Goal: Task Accomplishment & Management: Manage account settings

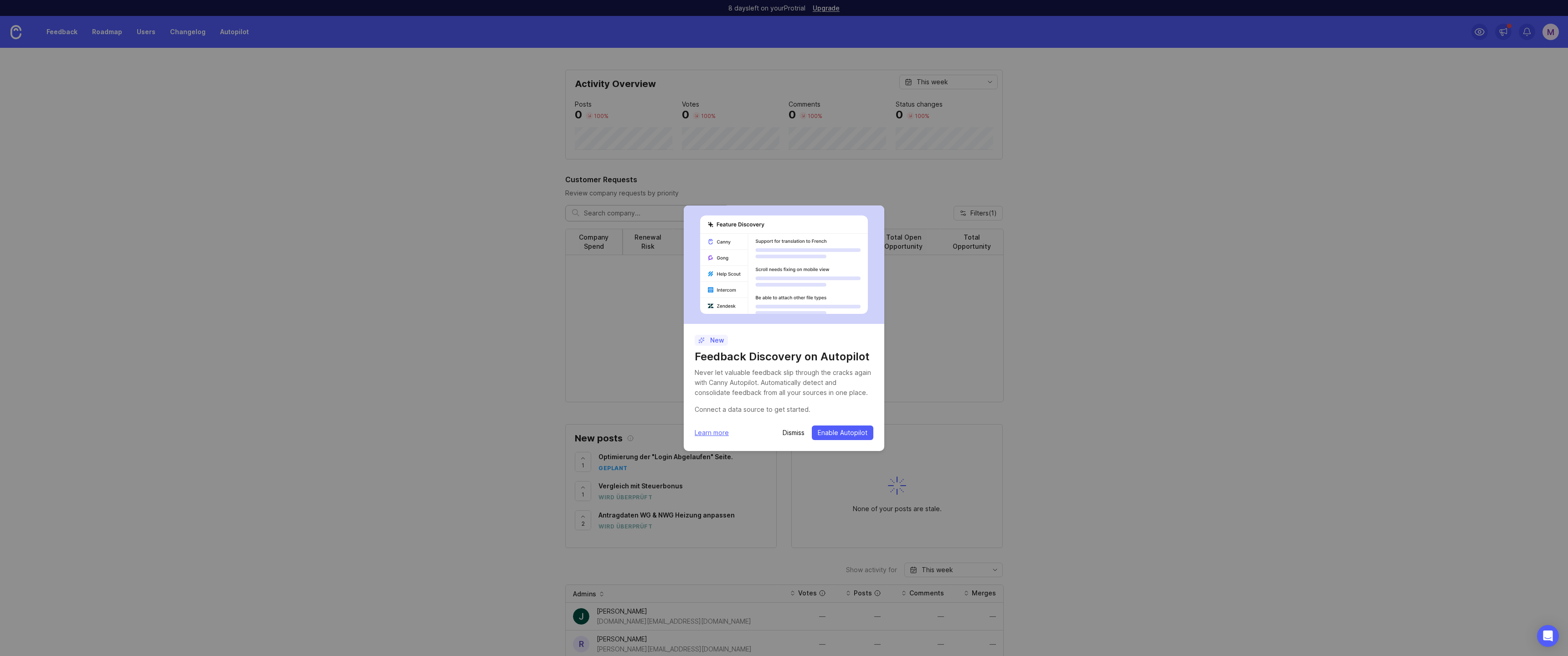
click at [834, 434] on span "Enable Autopilot" at bounding box center [842, 433] width 50 height 9
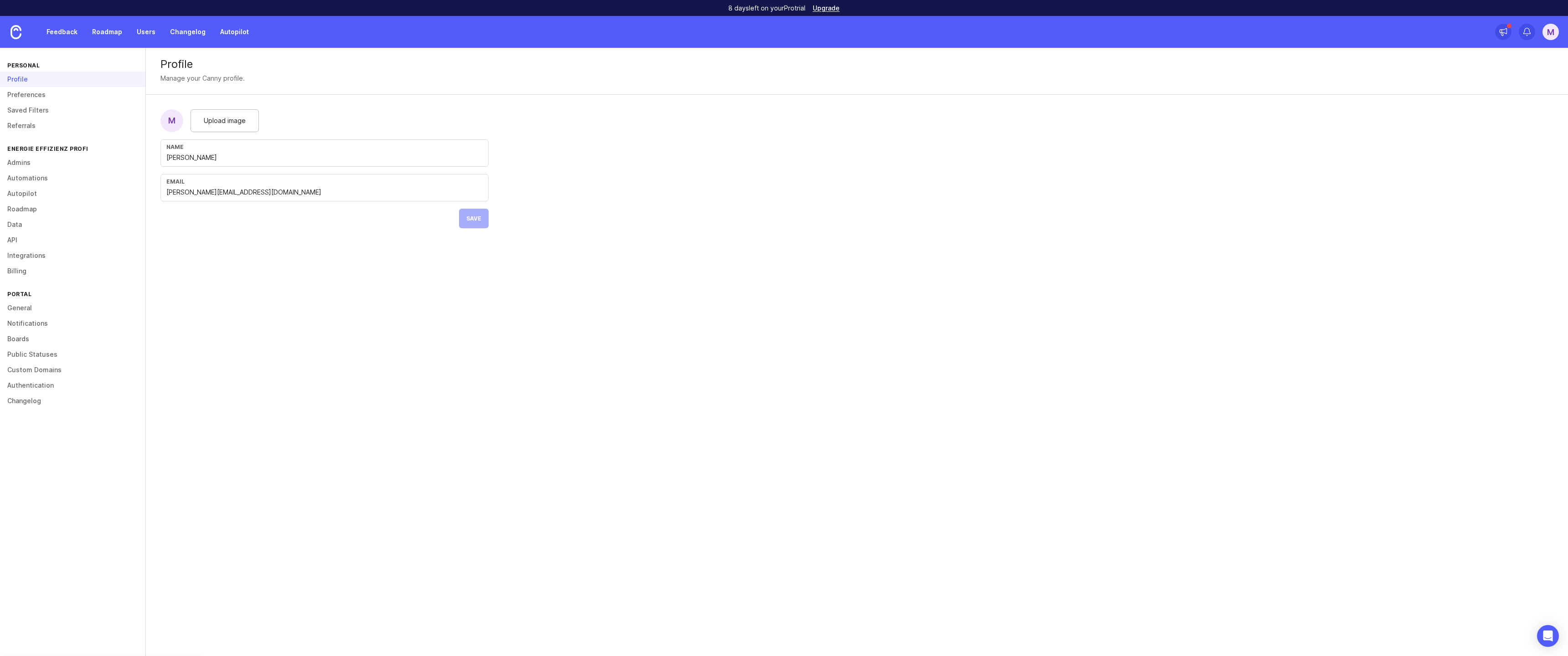
click at [233, 117] on span "Upload image" at bounding box center [225, 120] width 42 height 10
click at [266, 195] on input "[PERSON_NAME][EMAIL_ADDRESS][DOMAIN_NAME]" at bounding box center [324, 191] width 316 height 10
click at [269, 195] on input "[PERSON_NAME][EMAIL_ADDRESS][DOMAIN_NAME]" at bounding box center [324, 191] width 316 height 10
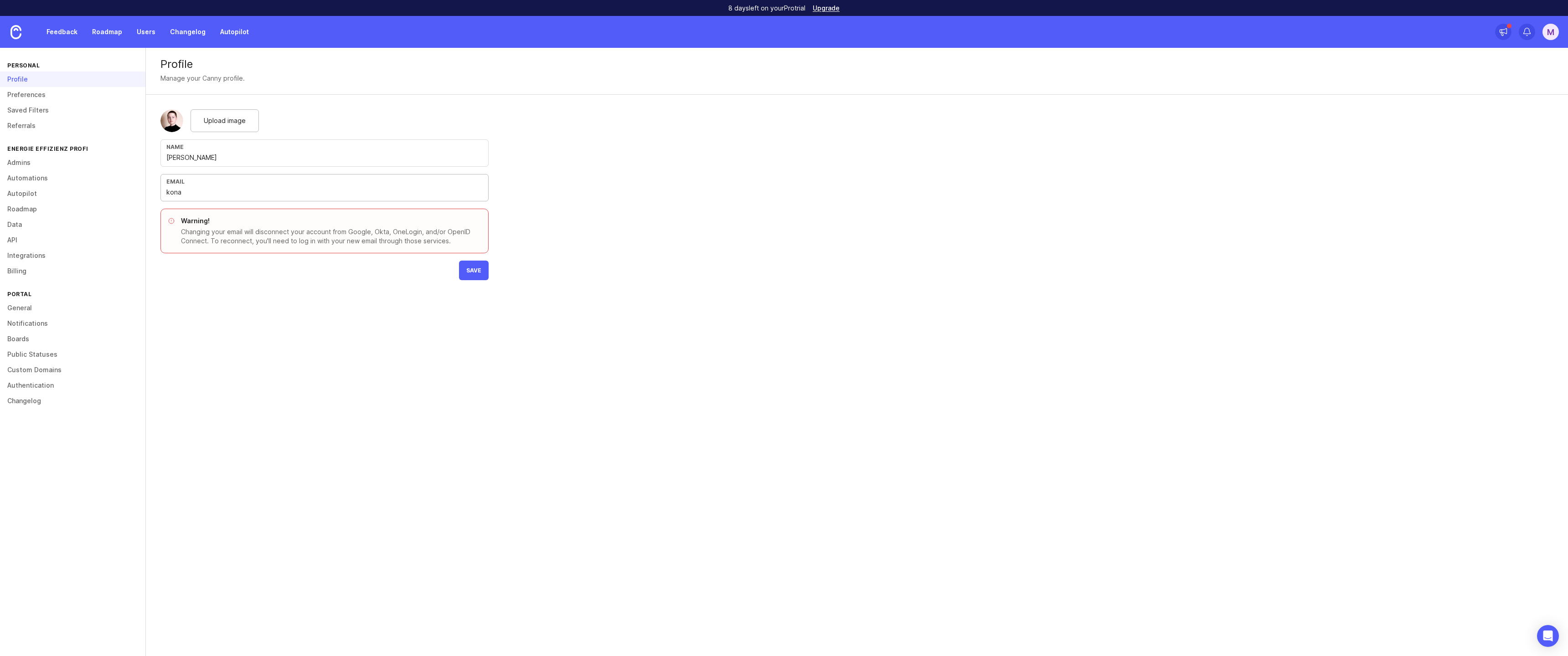
type input "kon"
click at [300, 271] on form "Upload image Name [PERSON_NAME] Email Warning! Changing your email will disconn…" at bounding box center [325, 195] width 357 height 200
click at [194, 123] on div "Upload image" at bounding box center [224, 120] width 68 height 23
click at [477, 221] on span "Save" at bounding box center [473, 218] width 15 height 7
click at [472, 221] on form "Upload image Name Merle Rautenberg Email m.rautenberg@energieeffizienzprofi.de …" at bounding box center [325, 169] width 357 height 148
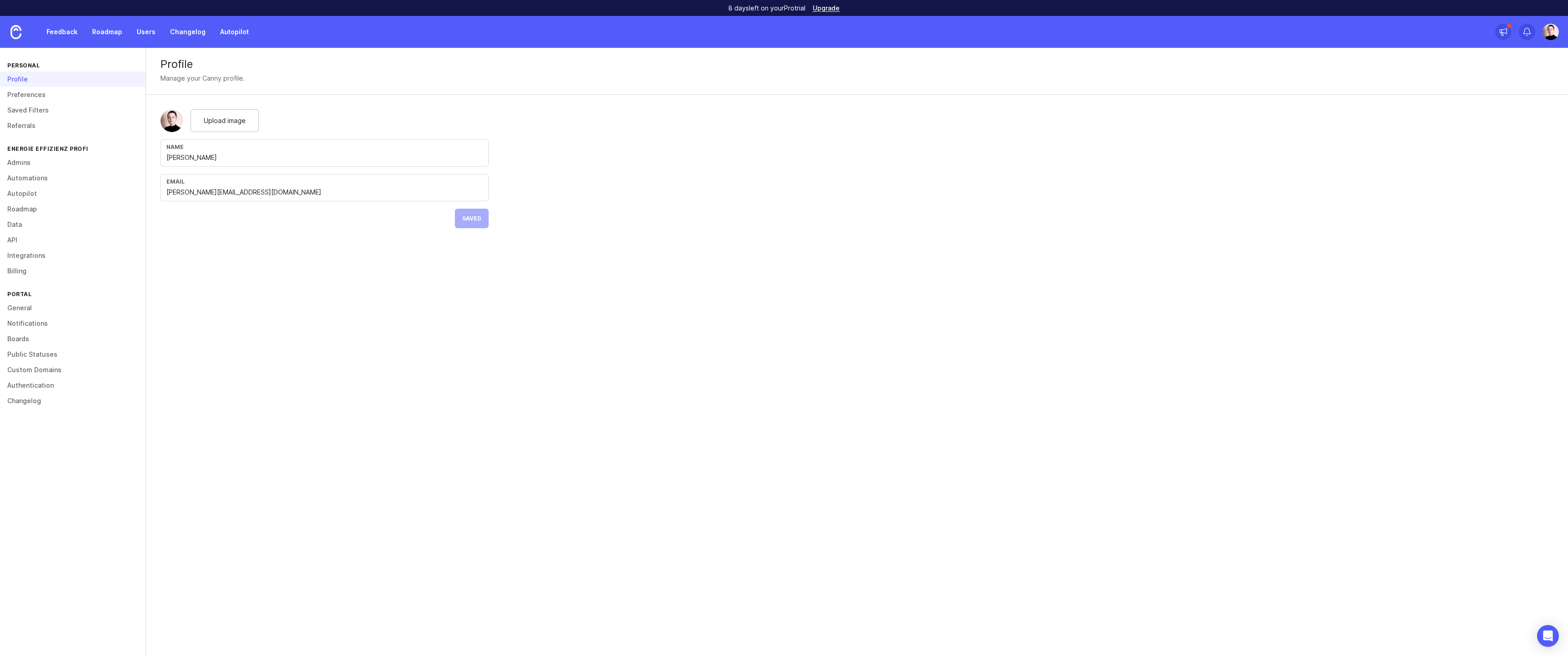
click at [467, 251] on div "Profile Manage your Canny profile. Upload image Name Merle Rautenberg Email m.r…" at bounding box center [857, 352] width 1422 height 608
click at [476, 262] on div "Profile Manage your Canny profile. Upload image Name Merle Rautenberg Email m.r…" at bounding box center [857, 352] width 1422 height 608
click at [479, 215] on form "Upload image Name Merle Rautenberg Email m.rautenberg@energieeffizienzprofi.de …" at bounding box center [325, 169] width 357 height 148
click at [22, 30] on link at bounding box center [16, 32] width 32 height 32
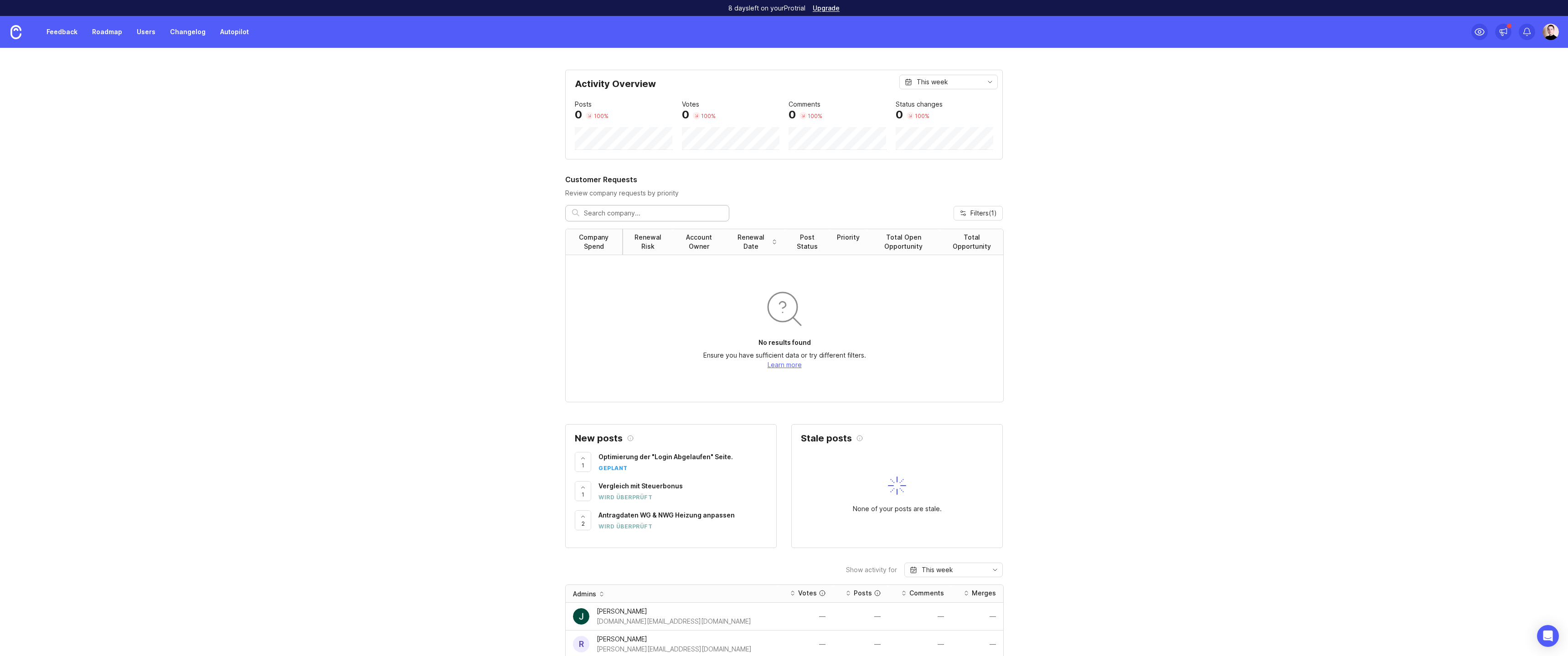
click at [278, 372] on div "Activity Overview This week Posts 0 100 % Votes 0 100 % Comments 0 100 % Status…" at bounding box center [784, 640] width 1568 height 1141
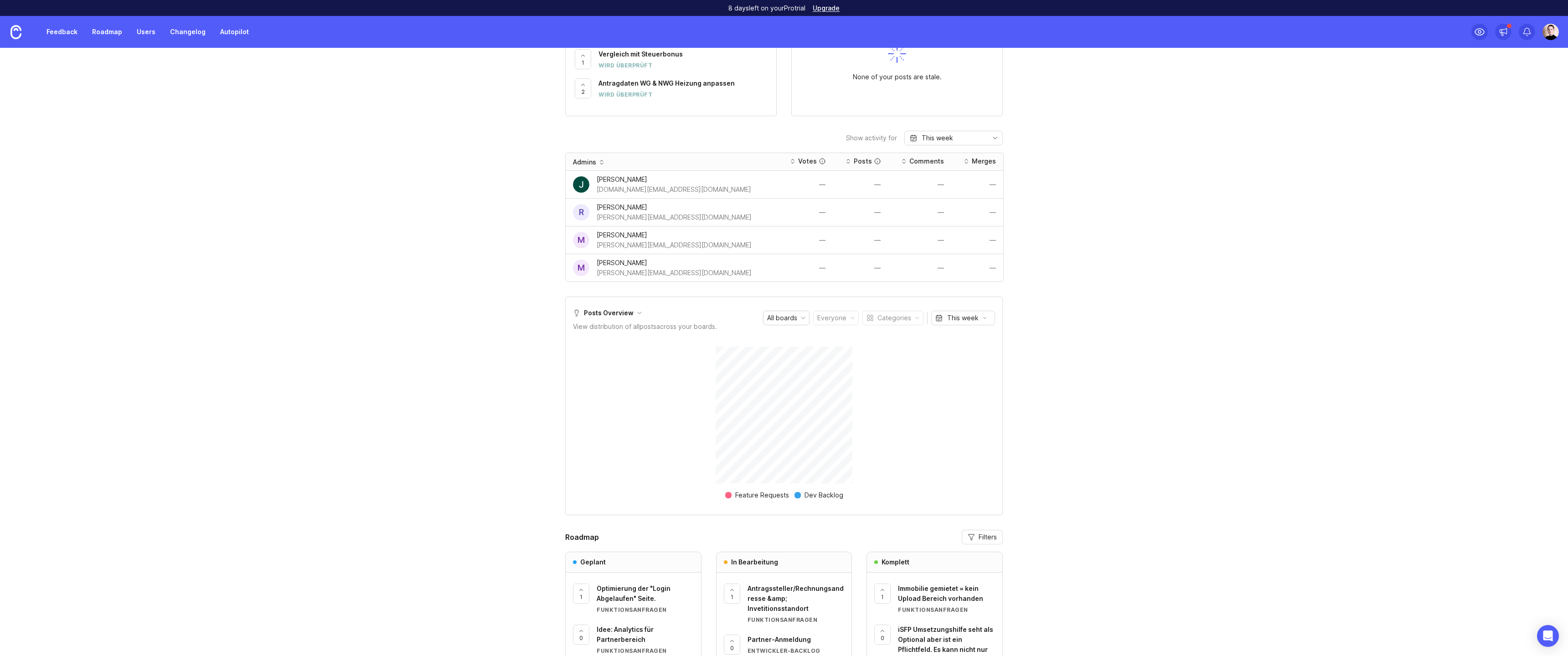
scroll to position [467, 0]
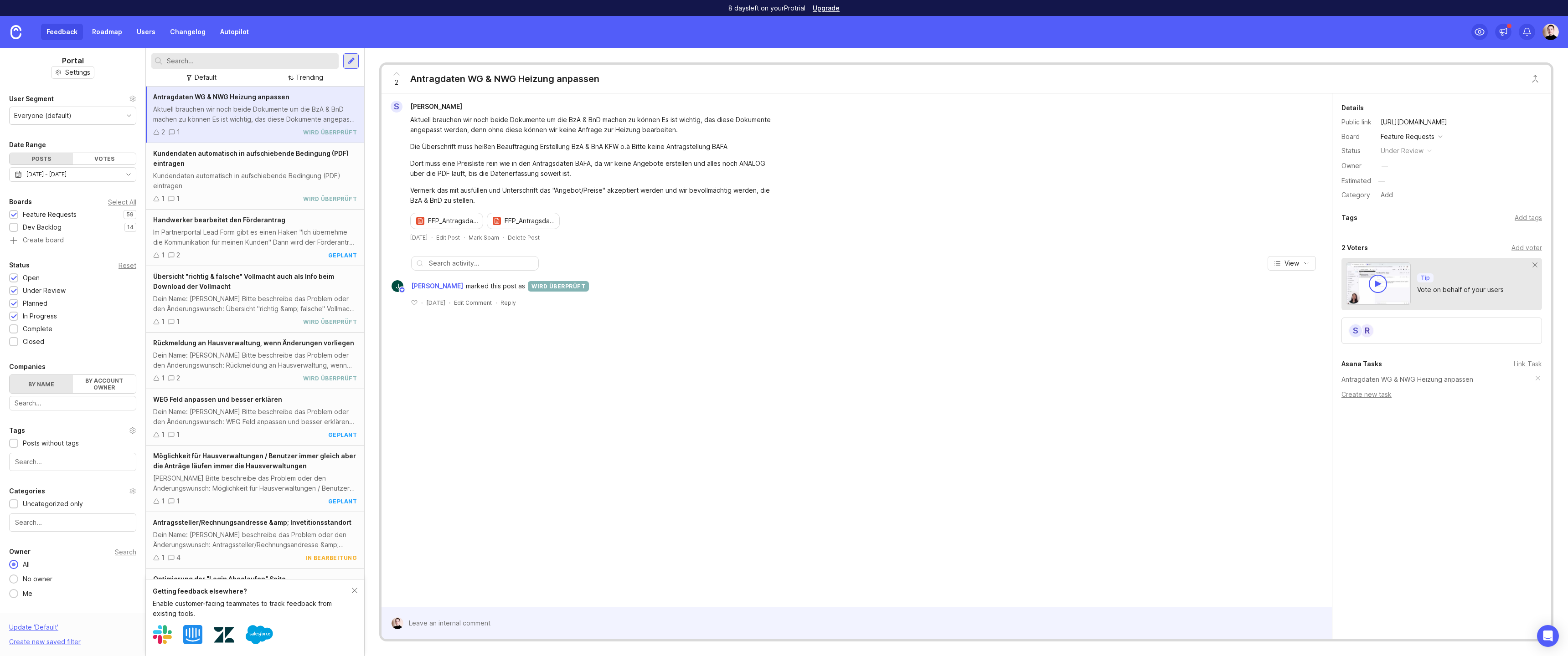
click at [252, 235] on div "Im Partnerportal Lead Form gibt es einen Haken "Ich übernehme die Kommunikation…" at bounding box center [255, 237] width 204 height 20
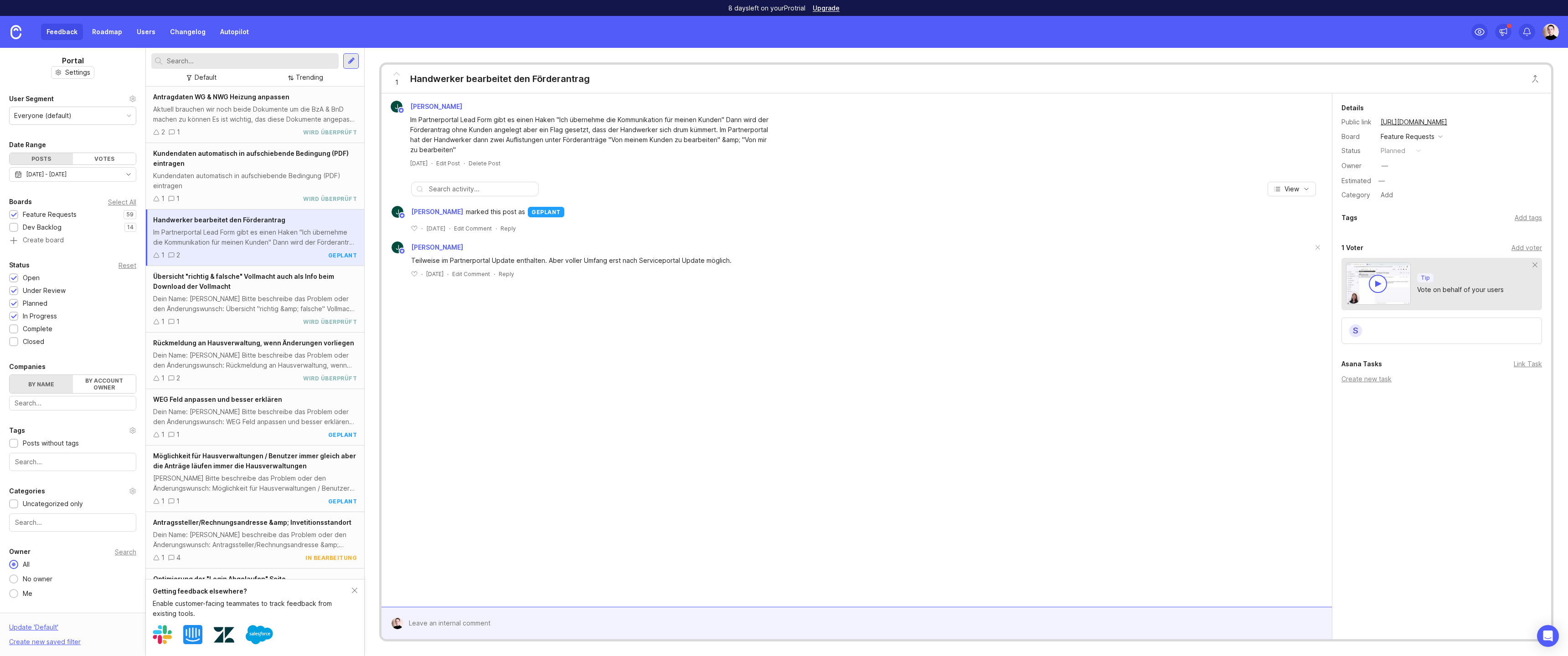
click at [580, 410] on div "Julian Schmidt Im Partnerportal Lead Form gibt es einen Haken "Ich übernehme di…" at bounding box center [857, 350] width 951 height 513
click at [19, 29] on img at bounding box center [16, 32] width 11 height 14
